Goal: Task Accomplishment & Management: Use online tool/utility

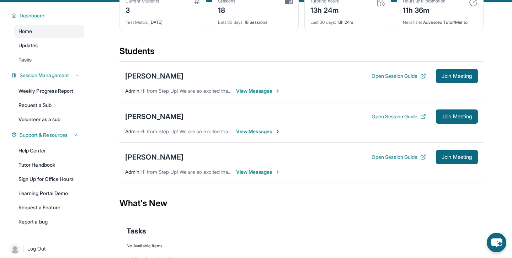
scroll to position [44, 0]
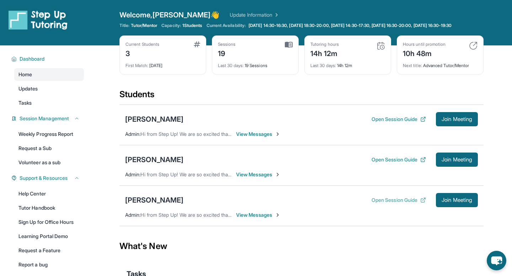
click at [380, 204] on button "Open Session Guide" at bounding box center [398, 200] width 54 height 7
click at [451, 207] on button "Join Meeting" at bounding box center [456, 200] width 42 height 14
